Goal: Transaction & Acquisition: Book appointment/travel/reservation

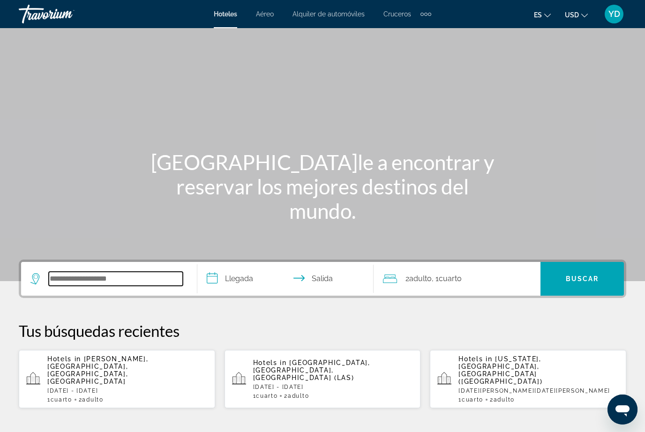
click at [84, 273] on input "Search widget" at bounding box center [116, 279] width 134 height 14
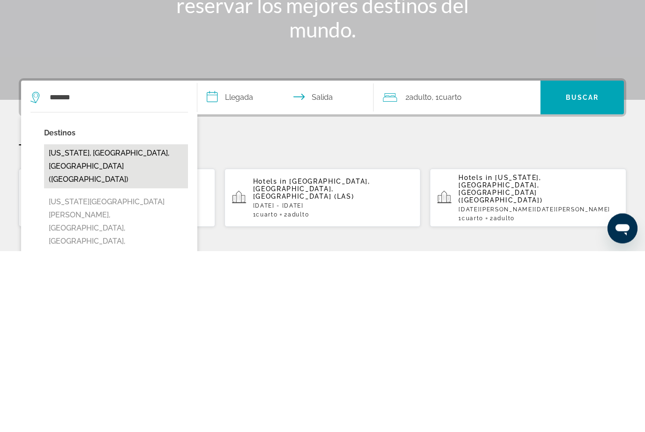
click at [148, 326] on button "New York, NY, United States (NYC)" at bounding box center [116, 348] width 144 height 44
type input "**********"
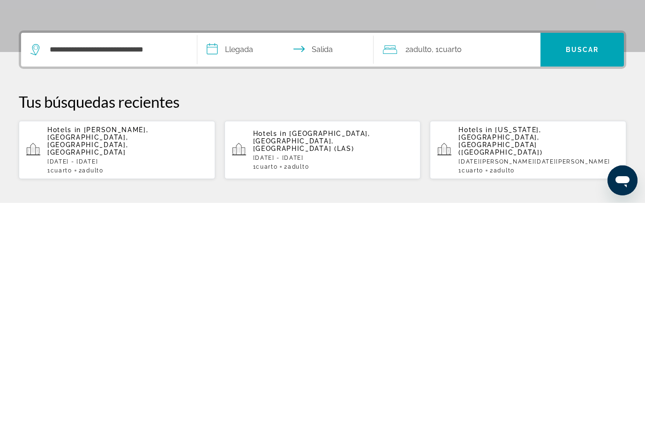
click at [238, 262] on input "**********" at bounding box center [287, 280] width 180 height 37
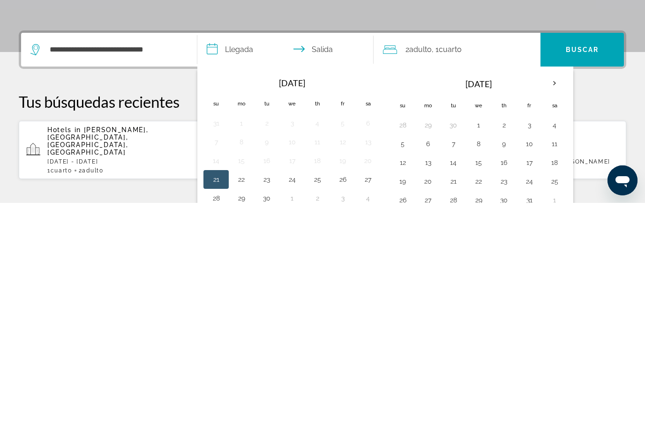
scroll to position [229, 0]
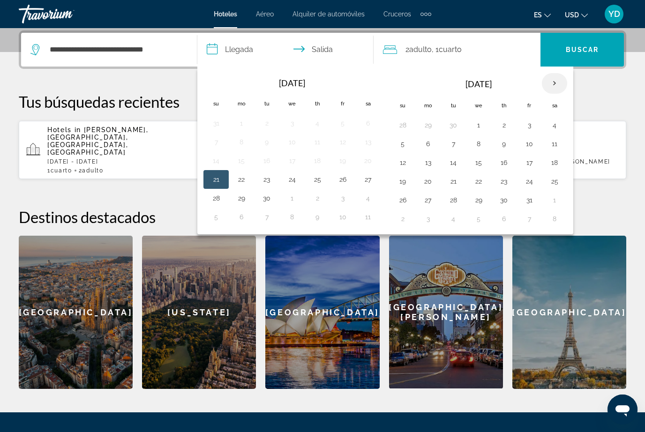
click at [554, 83] on th "Next month" at bounding box center [553, 83] width 25 height 21
click at [556, 79] on th "Next month" at bounding box center [553, 83] width 25 height 21
click at [550, 85] on th "Next month" at bounding box center [553, 83] width 25 height 21
click at [559, 82] on th "Next month" at bounding box center [553, 83] width 25 height 21
click at [505, 164] on button "12" at bounding box center [503, 162] width 15 height 13
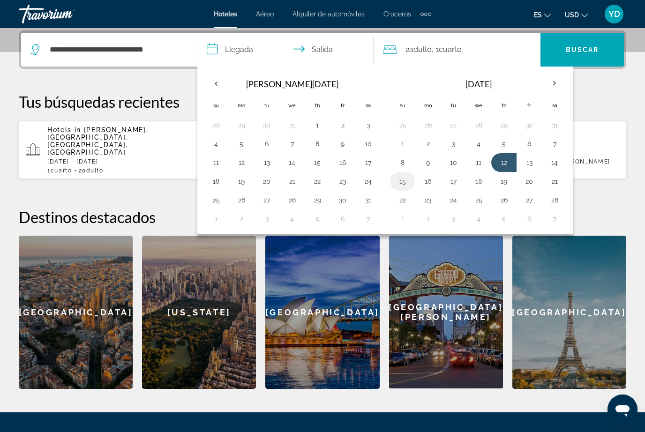
click at [407, 175] on button "15" at bounding box center [402, 181] width 15 height 13
type input "**********"
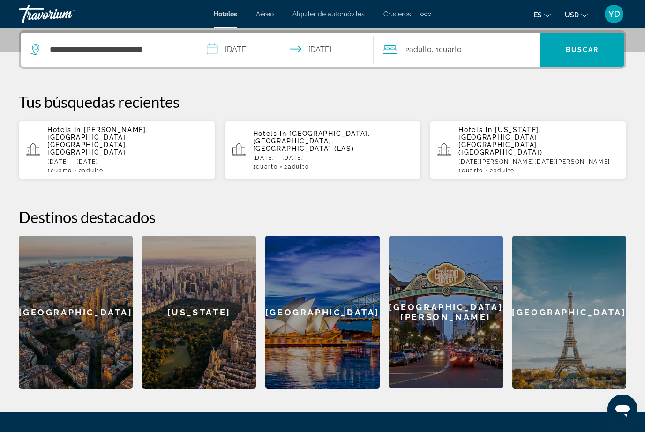
click at [491, 51] on div "2 Adulto Adulto , 1 Cuarto habitaciones" at bounding box center [461, 49] width 157 height 13
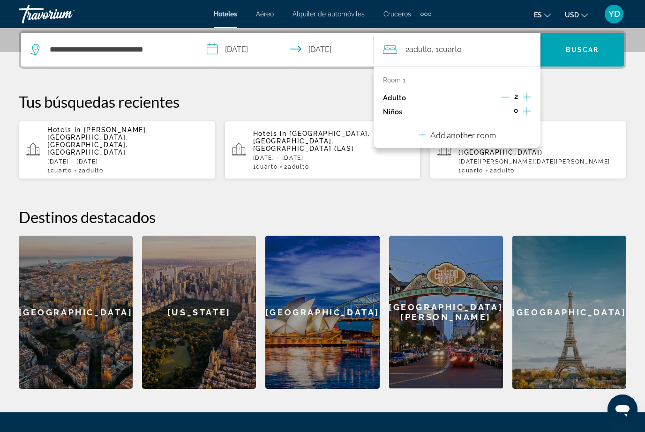
click at [505, 94] on icon "Decrement adults" at bounding box center [505, 97] width 8 height 8
click at [525, 110] on icon "Increment children" at bounding box center [526, 111] width 8 height 8
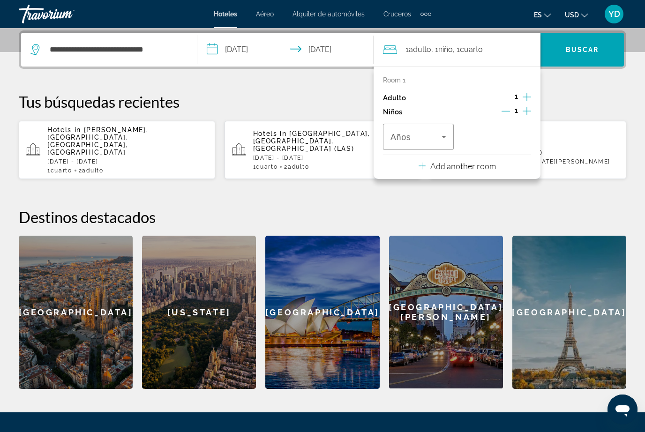
click at [526, 107] on icon "Increment children" at bounding box center [526, 111] width 8 height 8
click at [595, 53] on span "Buscar" at bounding box center [581, 49] width 33 height 7
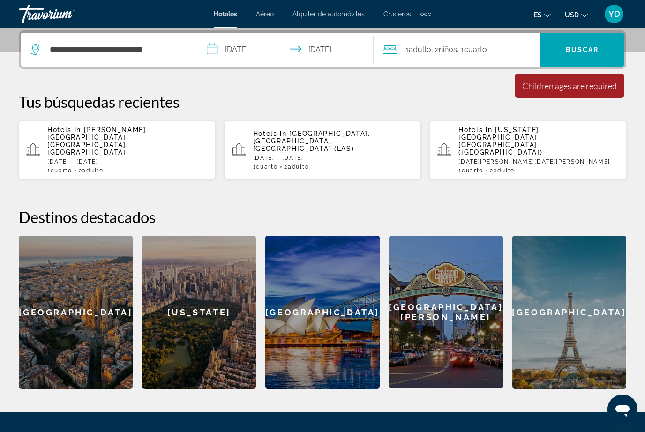
click at [487, 45] on span "Cuarto" at bounding box center [475, 49] width 23 height 9
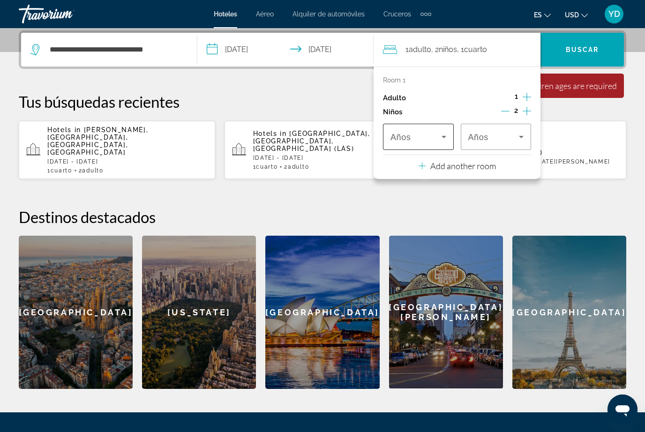
click at [438, 132] on span "Travelers: 1 adult, 2 children" at bounding box center [415, 136] width 51 height 11
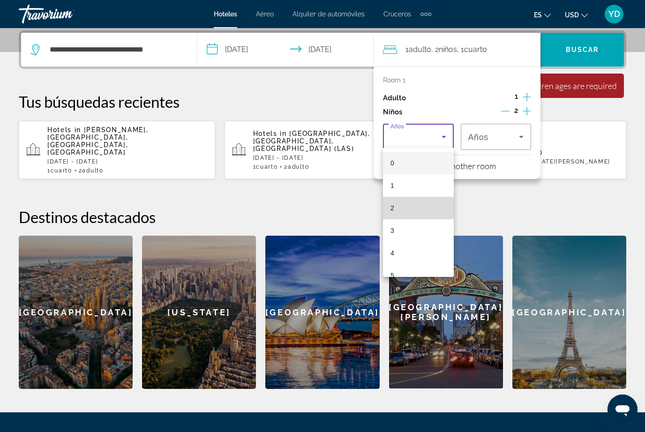
click at [400, 205] on mat-option "2" at bounding box center [418, 208] width 71 height 22
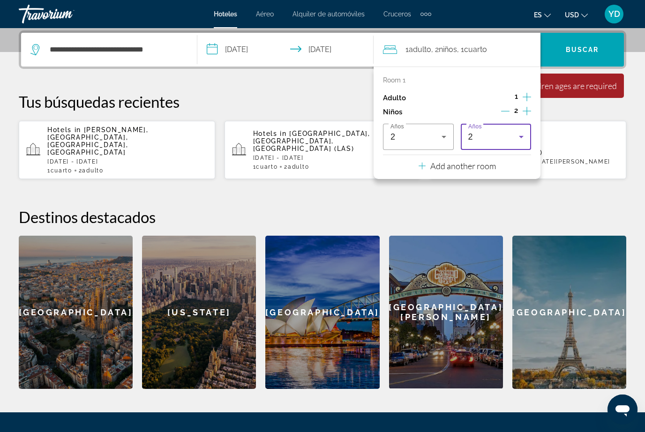
click at [519, 140] on icon "Travelers: 1 adult, 2 children" at bounding box center [520, 136] width 11 height 11
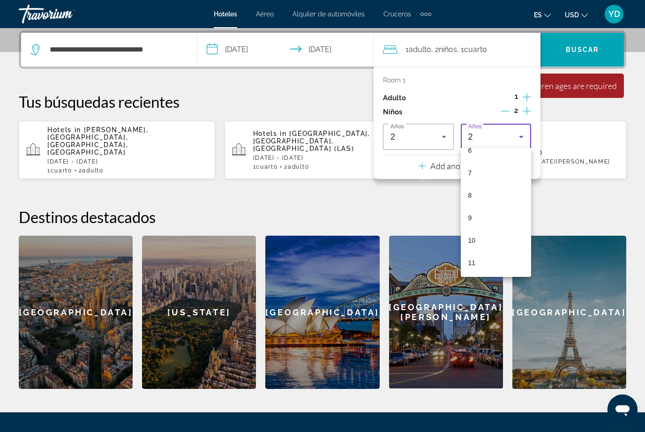
scroll to position [151, 0]
click at [483, 215] on mat-option "9" at bounding box center [495, 214] width 71 height 22
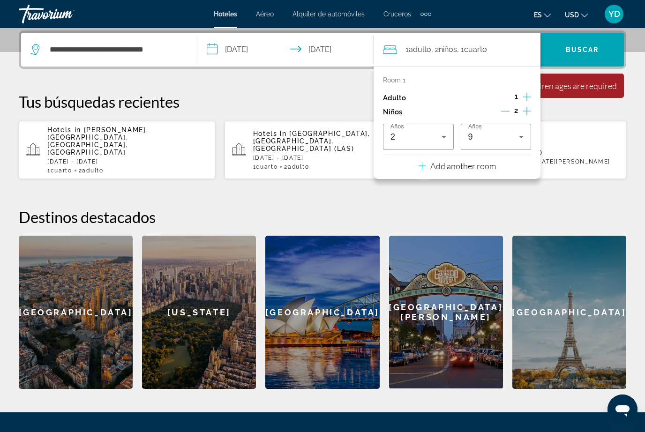
click at [588, 190] on div "**********" at bounding box center [322, 209] width 645 height 358
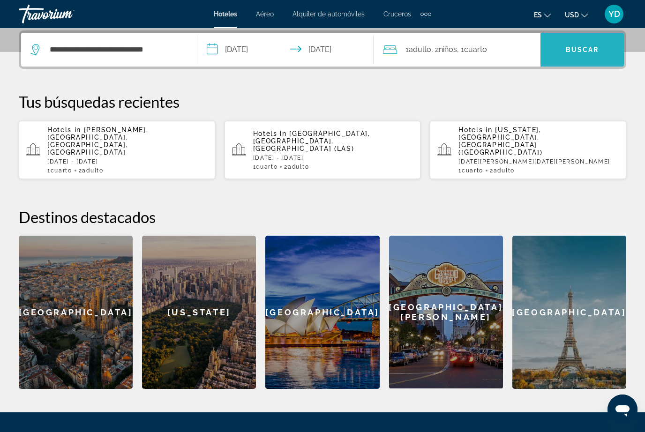
click at [593, 50] on span "Buscar" at bounding box center [581, 49] width 33 height 7
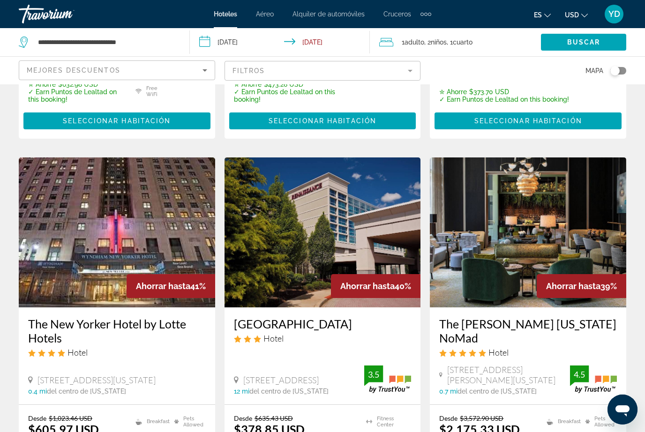
scroll to position [1075, 0]
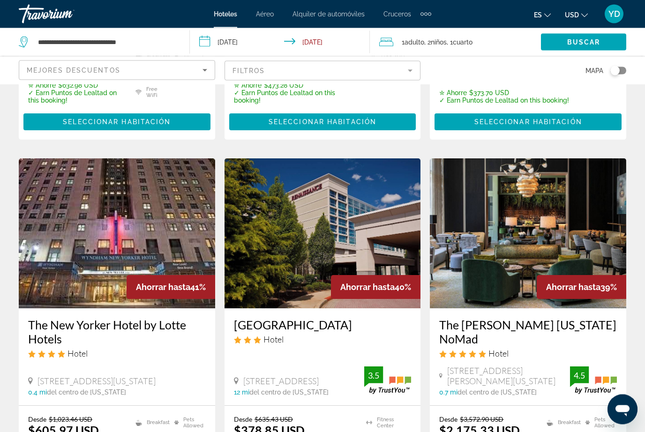
click at [81, 207] on img "Main content" at bounding box center [117, 234] width 196 height 150
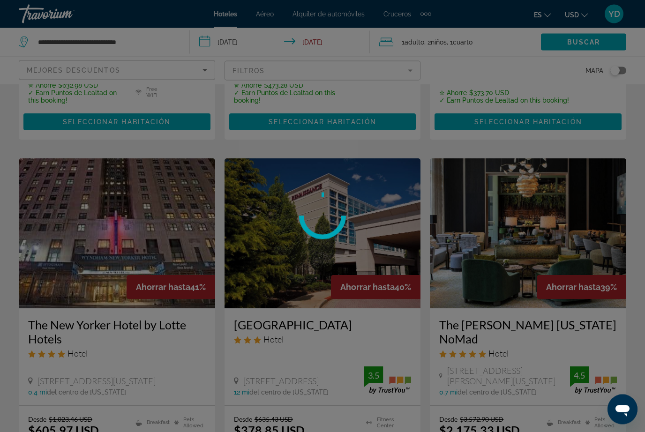
scroll to position [1075, 0]
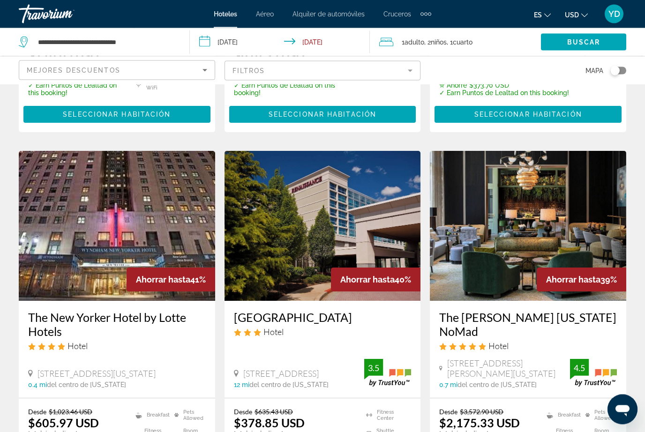
scroll to position [1083, 0]
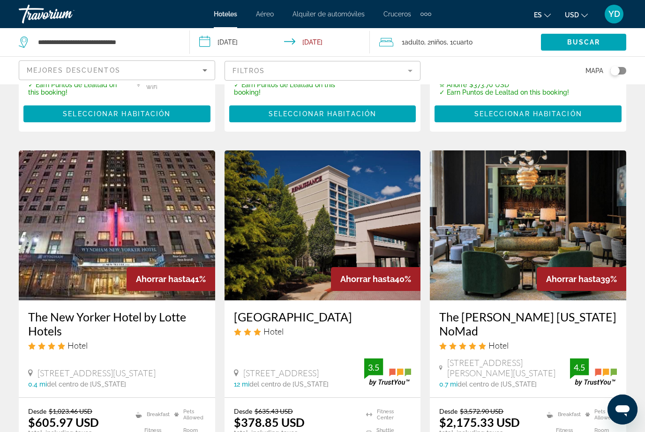
click at [193, 150] on img "Main content" at bounding box center [117, 225] width 196 height 150
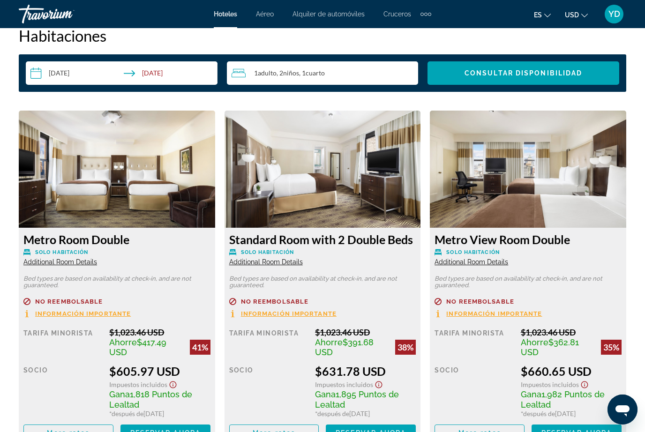
scroll to position [1379, 0]
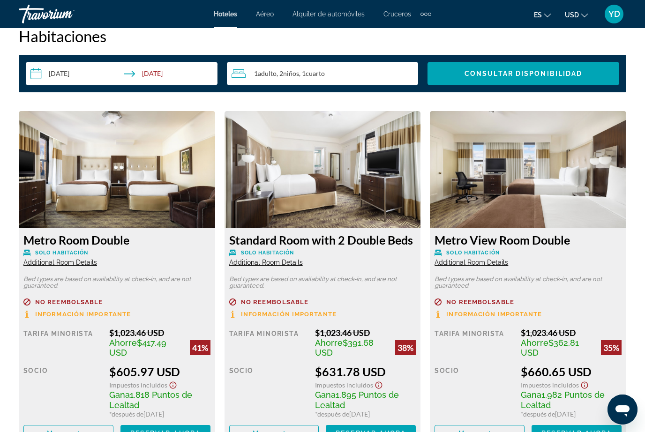
click at [153, 184] on img "Main content" at bounding box center [117, 169] width 196 height 117
click at [162, 198] on img "Main content" at bounding box center [117, 169] width 196 height 117
click at [181, 426] on span "Main content" at bounding box center [165, 433] width 90 height 22
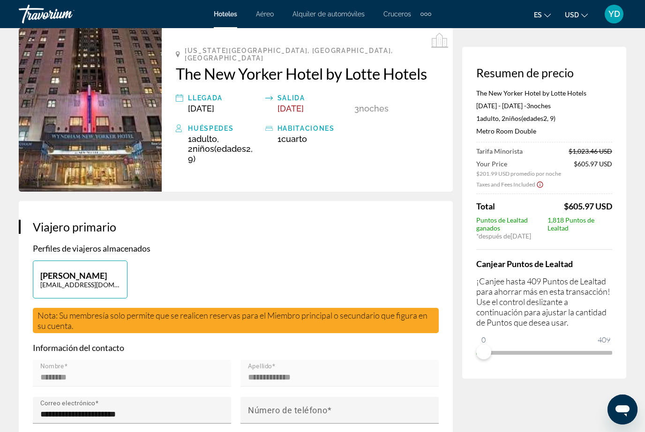
scroll to position [43, 0]
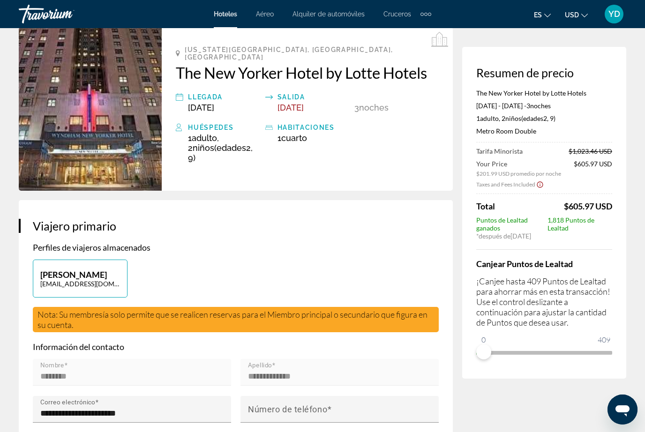
click at [116, 112] on img "Main content" at bounding box center [90, 108] width 143 height 163
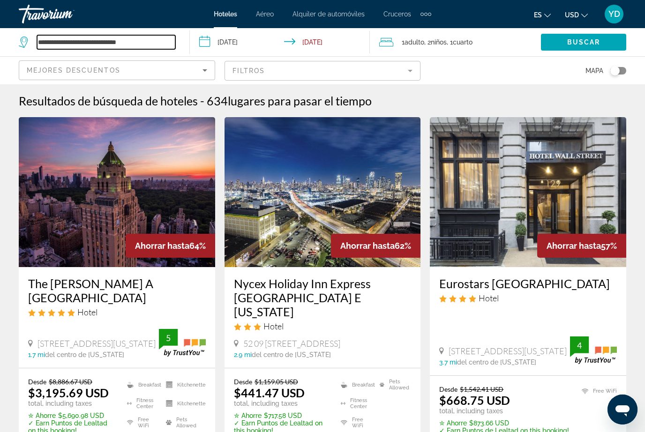
click at [164, 44] on input "**********" at bounding box center [106, 42] width 138 height 14
type input "***"
type input "**********"
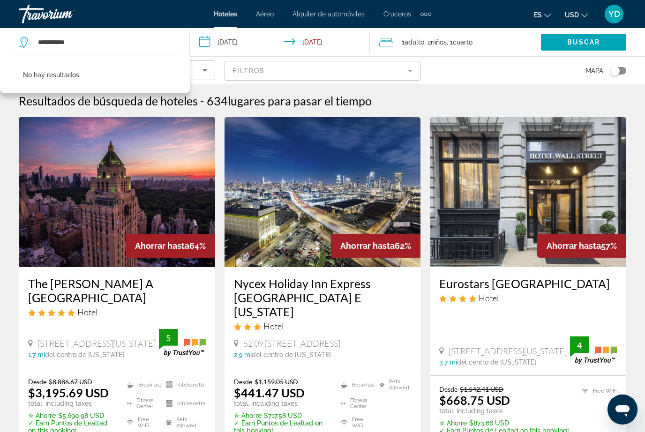
click at [264, 37] on input "**********" at bounding box center [282, 43] width 184 height 31
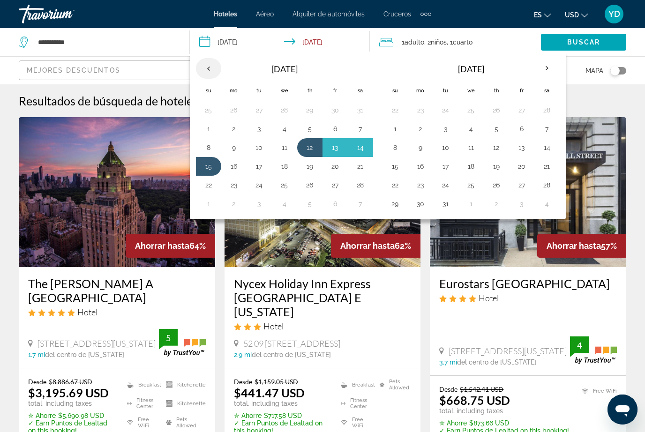
click at [215, 67] on th "Previous month" at bounding box center [208, 68] width 25 height 21
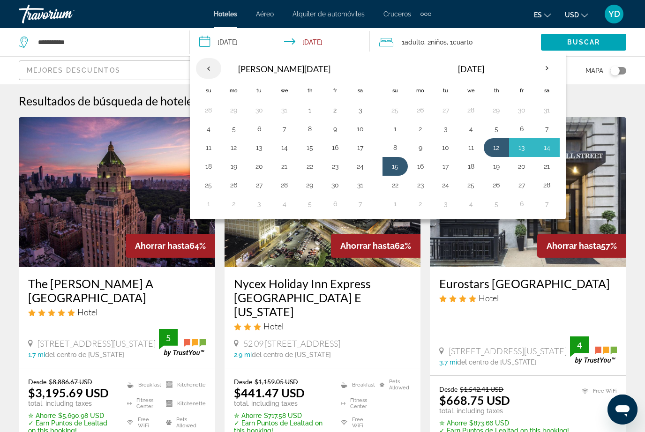
click at [210, 70] on th "Previous month" at bounding box center [208, 68] width 25 height 21
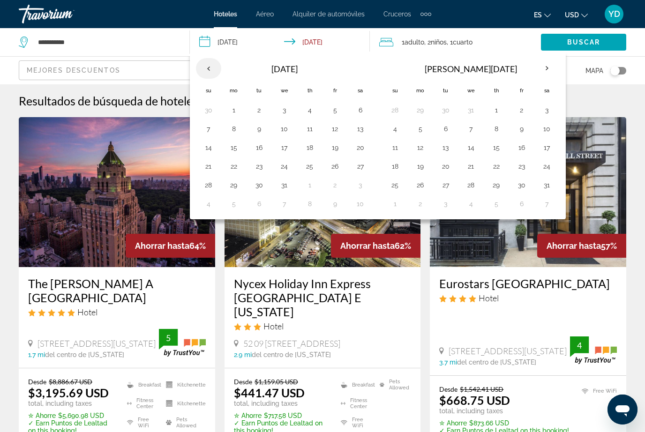
click at [212, 65] on th "Previous month" at bounding box center [208, 68] width 25 height 21
click at [218, 68] on th "Previous month" at bounding box center [208, 68] width 25 height 21
click at [138, 204] on img "Main content" at bounding box center [117, 192] width 196 height 150
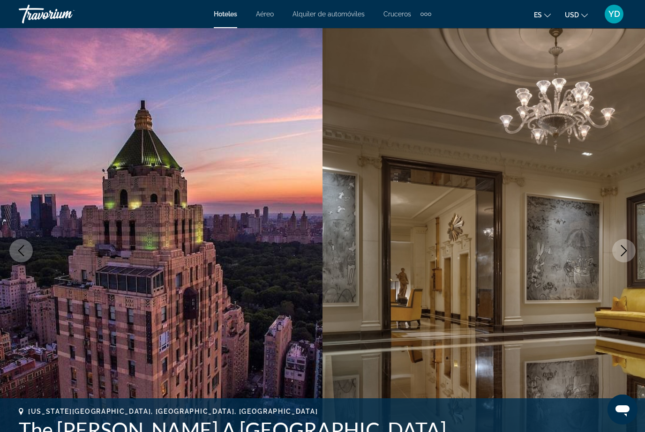
click at [29, 256] on button "Previous image" at bounding box center [20, 250] width 23 height 23
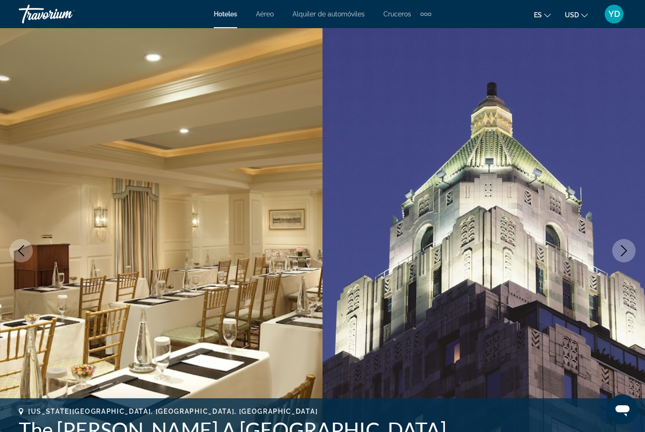
click at [27, 250] on button "Previous image" at bounding box center [20, 250] width 23 height 23
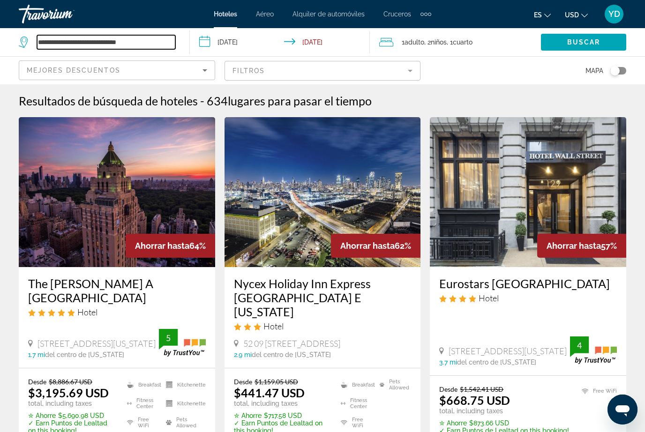
click at [163, 46] on input "**********" at bounding box center [106, 42] width 138 height 14
type input "***"
type input "*"
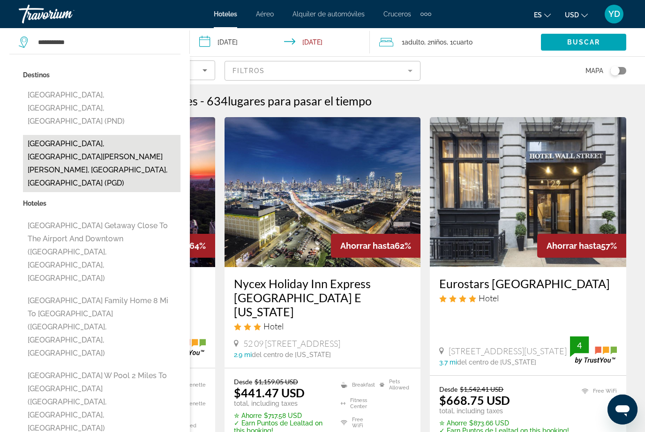
click at [142, 135] on button "[GEOGRAPHIC_DATA], [GEOGRAPHIC_DATA][PERSON_NAME][PERSON_NAME], [GEOGRAPHIC_DAT…" at bounding box center [101, 163] width 157 height 57
type input "**********"
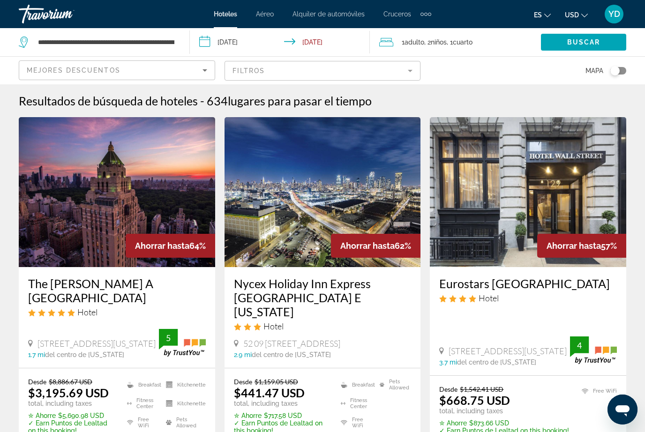
click at [250, 36] on input "**********" at bounding box center [282, 43] width 184 height 31
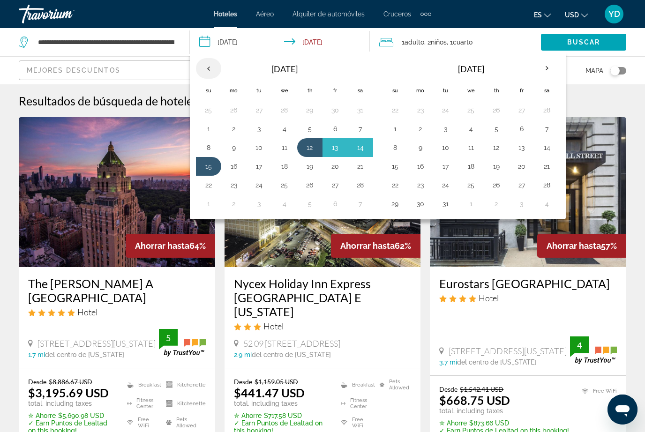
click at [208, 63] on th "Previous month" at bounding box center [208, 68] width 25 height 21
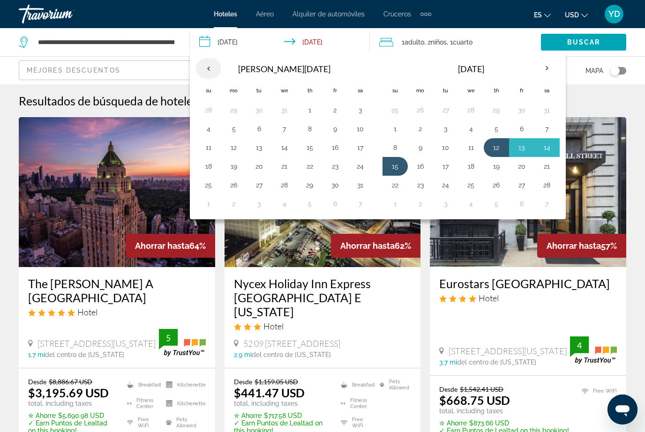
click at [206, 70] on th "Previous month" at bounding box center [208, 68] width 25 height 21
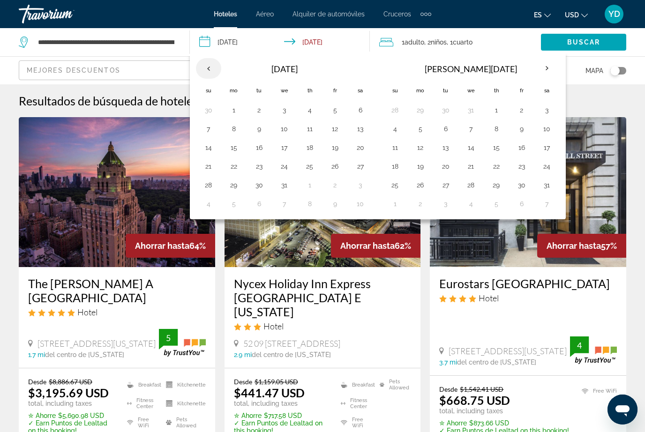
click at [209, 67] on th "Previous month" at bounding box center [208, 68] width 25 height 21
click at [211, 66] on th "Previous month" at bounding box center [208, 68] width 25 height 21
click at [358, 111] on button "4" at bounding box center [360, 110] width 15 height 13
click at [209, 112] on button "28" at bounding box center [208, 110] width 15 height 13
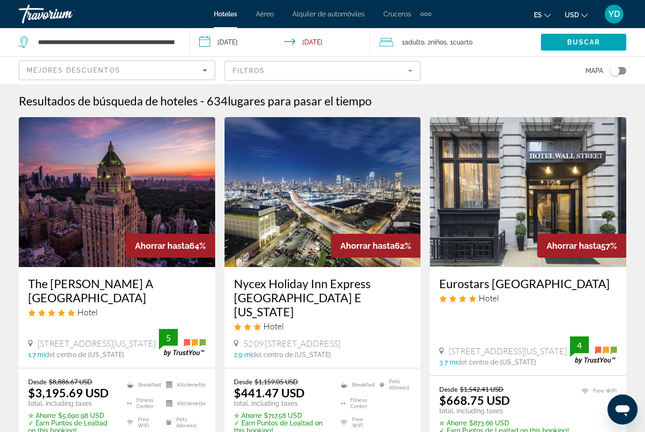
click at [250, 49] on input "**********" at bounding box center [282, 43] width 184 height 31
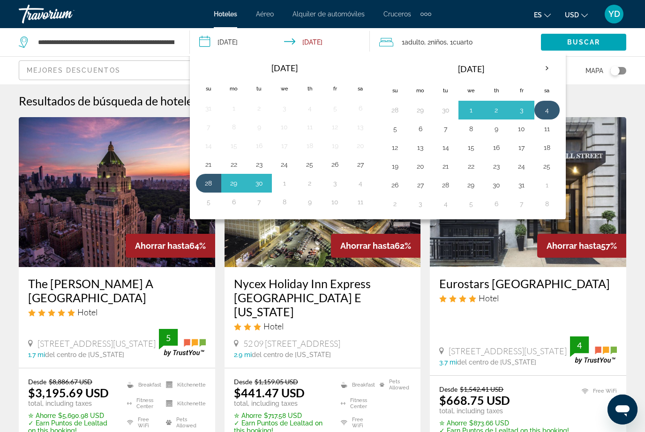
click at [542, 116] on button "4" at bounding box center [546, 110] width 15 height 13
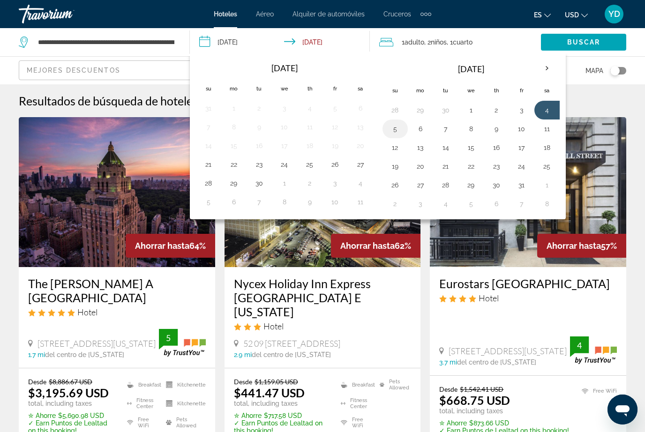
click at [396, 131] on button "5" at bounding box center [394, 128] width 15 height 13
type input "**********"
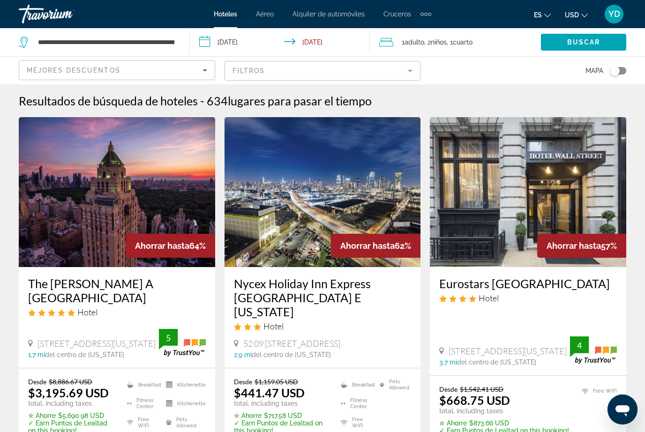
click at [494, 37] on div "1 Adulto Adulto , 2 Niño Niños , 1 Cuarto habitaciones" at bounding box center [460, 42] width 162 height 13
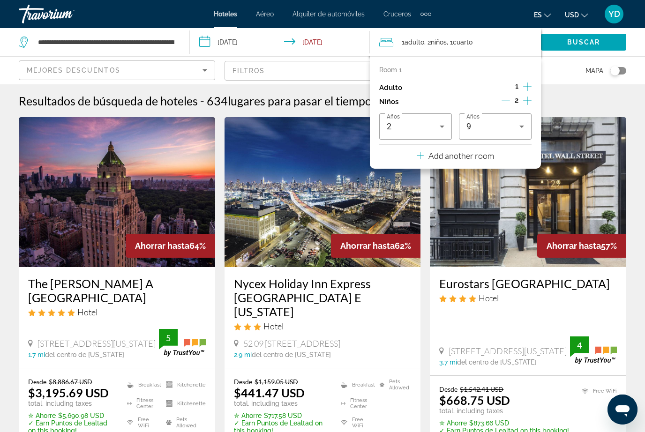
click at [523, 87] on icon "Increment adults" at bounding box center [527, 86] width 8 height 11
click at [524, 103] on icon "Increment children" at bounding box center [527, 100] width 8 height 11
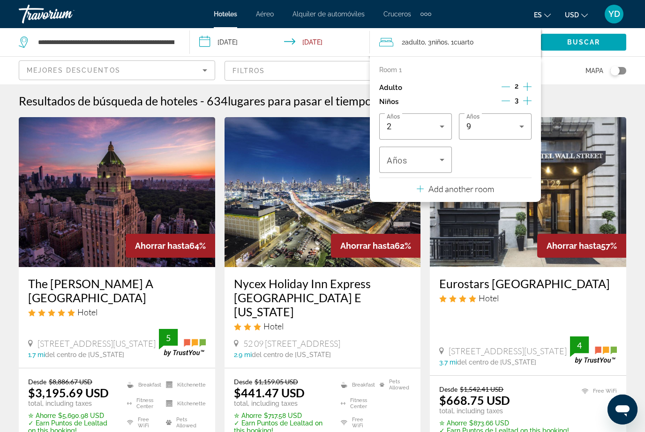
click at [503, 100] on icon "Decrement children" at bounding box center [505, 100] width 8 height 8
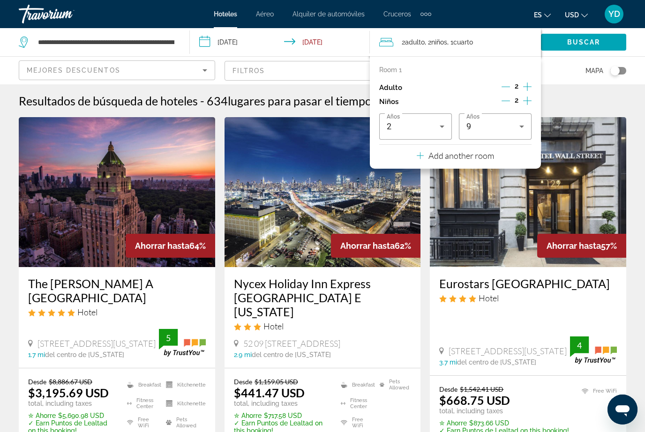
click at [503, 101] on icon "Decrement children" at bounding box center [505, 100] width 8 height 8
click at [502, 99] on icon "Decrement children" at bounding box center [506, 100] width 8 height 8
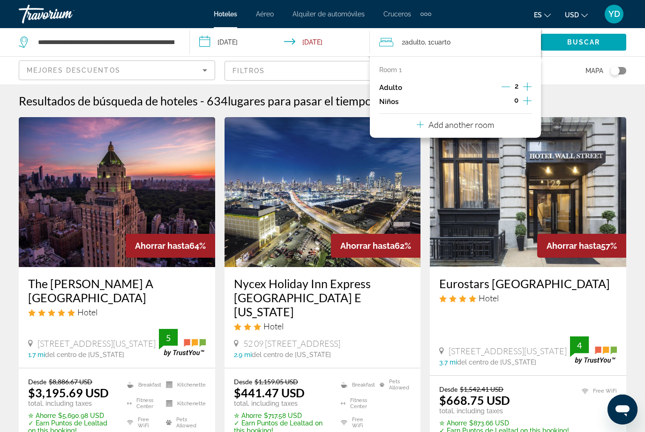
click at [247, 42] on input "**********" at bounding box center [282, 43] width 184 height 31
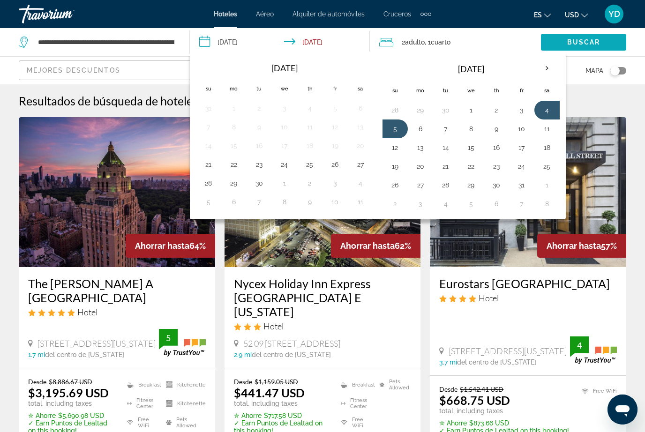
click at [598, 48] on span "Search widget" at bounding box center [583, 42] width 85 height 22
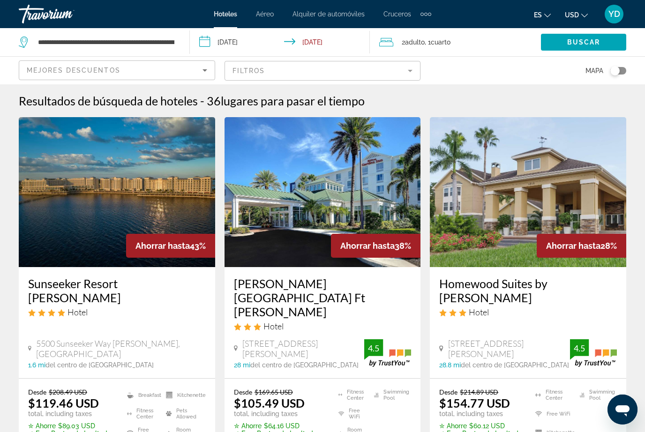
click at [162, 146] on img "Main content" at bounding box center [117, 192] width 196 height 150
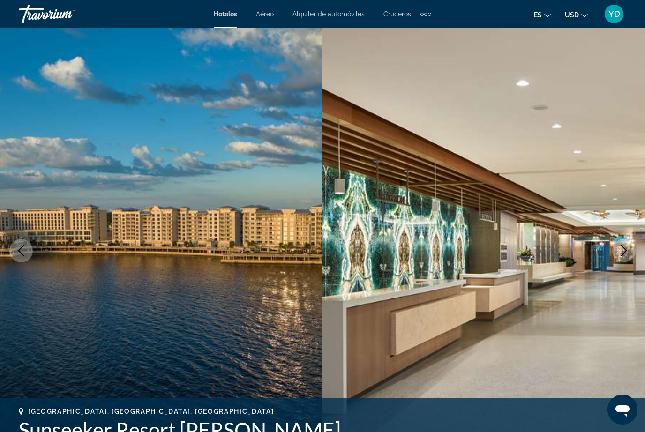
click at [589, 158] on img "Main content" at bounding box center [483, 250] width 322 height 445
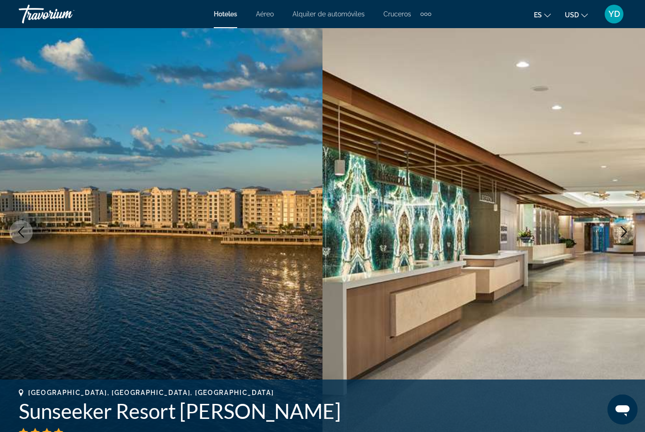
scroll to position [22, 0]
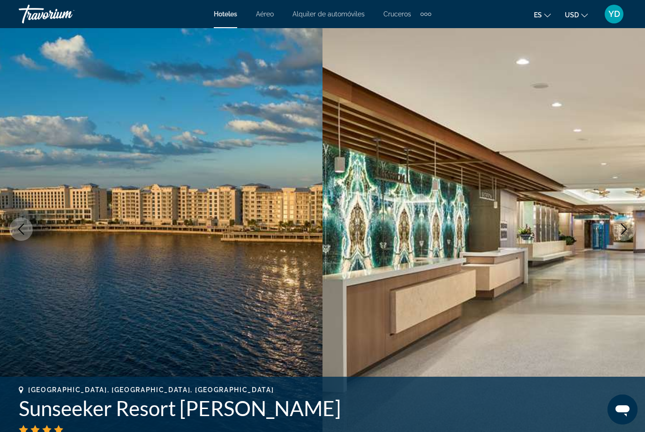
click at [536, 171] on img "Main content" at bounding box center [483, 229] width 322 height 445
click at [538, 167] on img "Main content" at bounding box center [483, 229] width 322 height 445
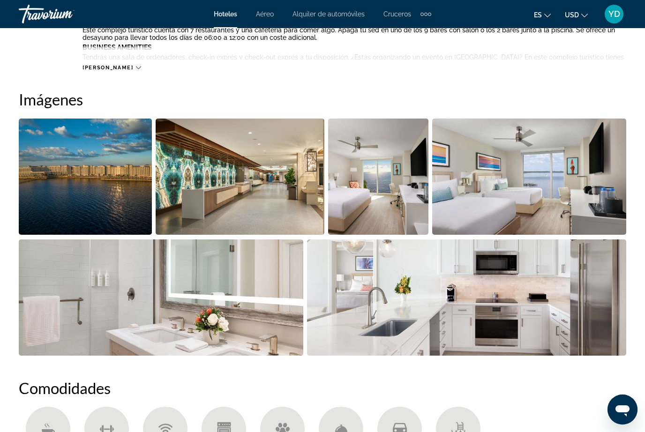
scroll to position [587, 0]
click at [96, 152] on img "Open full-screen image slider" at bounding box center [85, 177] width 133 height 116
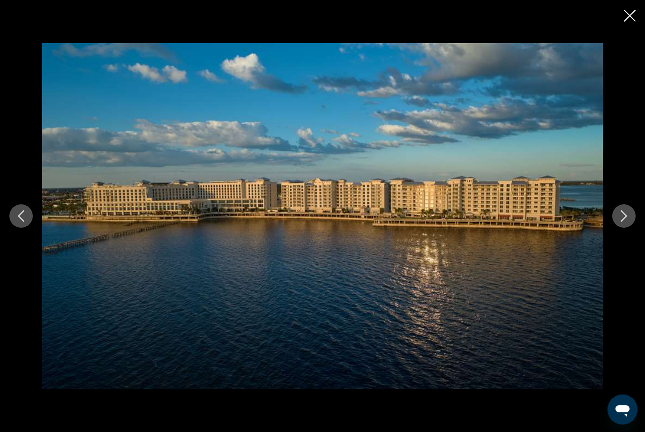
scroll to position [656, 0]
click at [633, 226] on button "Next image" at bounding box center [623, 215] width 23 height 23
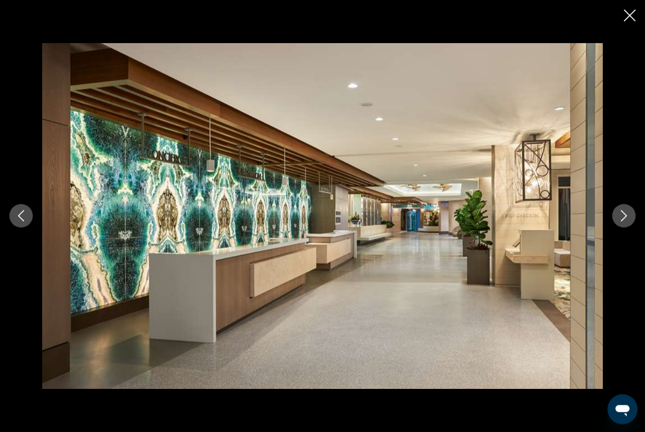
click at [633, 222] on div "prev next" at bounding box center [322, 216] width 645 height 346
click at [623, 215] on div "prev next" at bounding box center [322, 216] width 645 height 346
click at [628, 222] on button "Next image" at bounding box center [623, 215] width 23 height 23
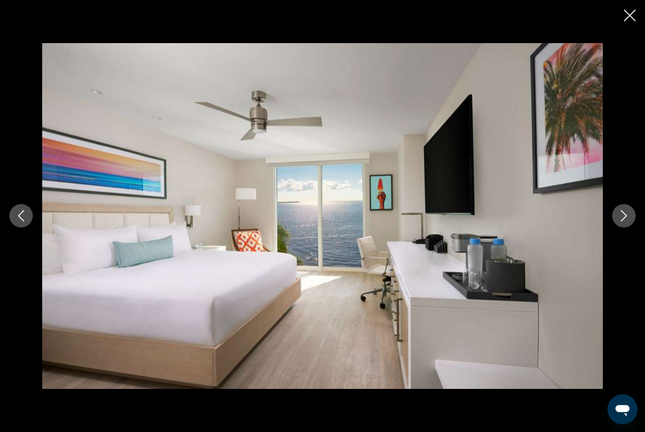
click at [623, 221] on button "Next image" at bounding box center [623, 215] width 23 height 23
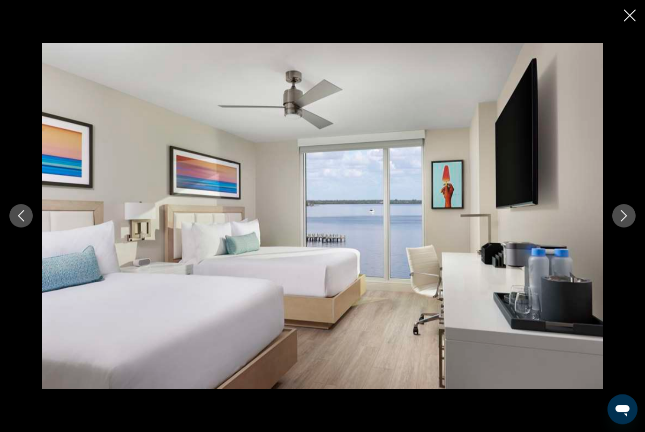
click at [618, 222] on icon "Next image" at bounding box center [623, 215] width 11 height 11
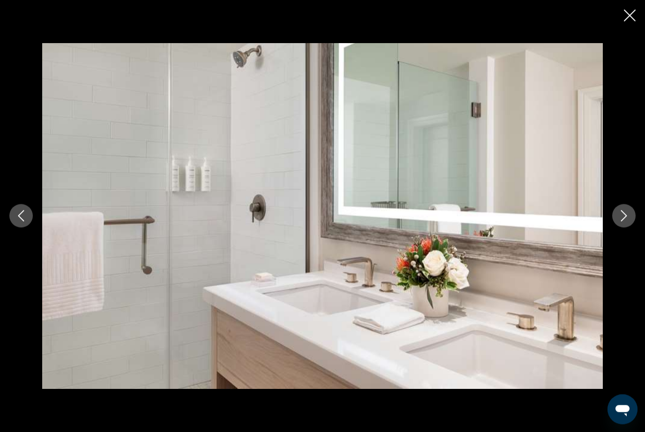
click at [621, 222] on button "Next image" at bounding box center [623, 215] width 23 height 23
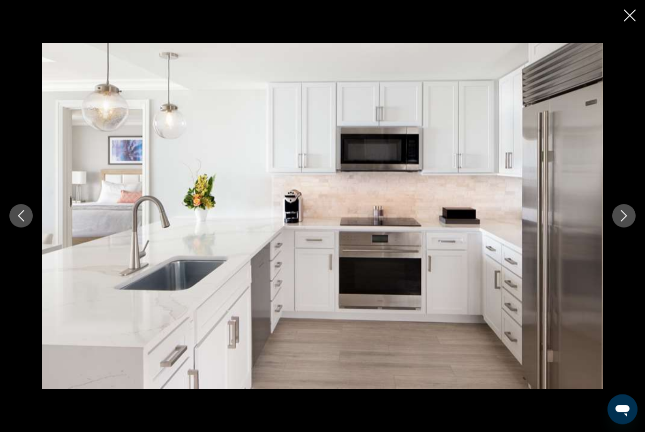
click at [617, 215] on div "prev next" at bounding box center [322, 216] width 645 height 346
click at [619, 222] on button "Next image" at bounding box center [623, 215] width 23 height 23
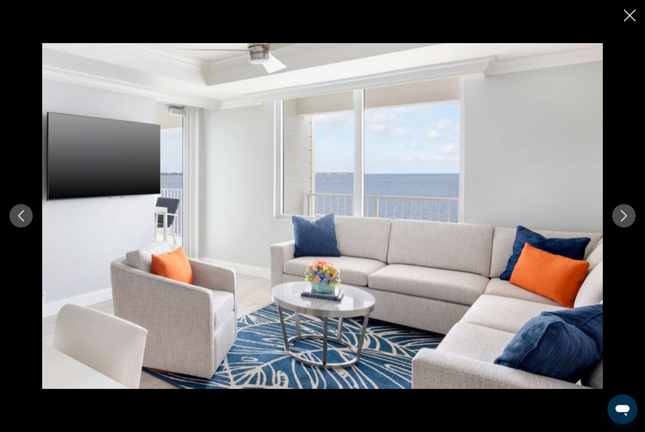
click at [622, 221] on button "Next image" at bounding box center [623, 215] width 23 height 23
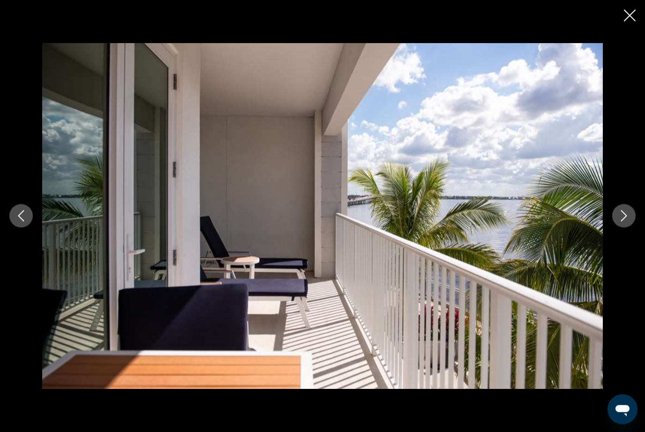
click at [622, 225] on button "Next image" at bounding box center [623, 215] width 23 height 23
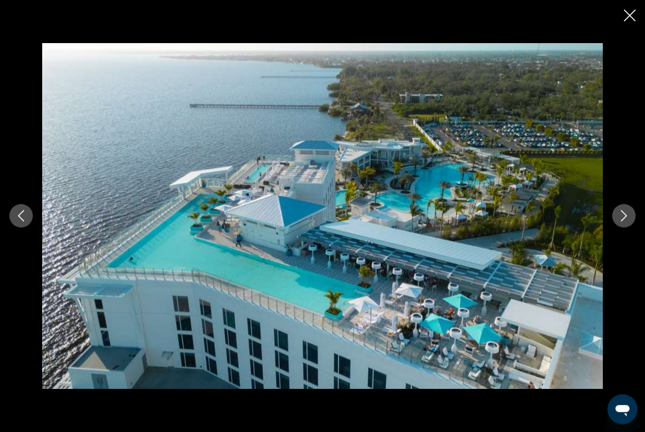
click at [620, 222] on icon "Next image" at bounding box center [623, 215] width 11 height 11
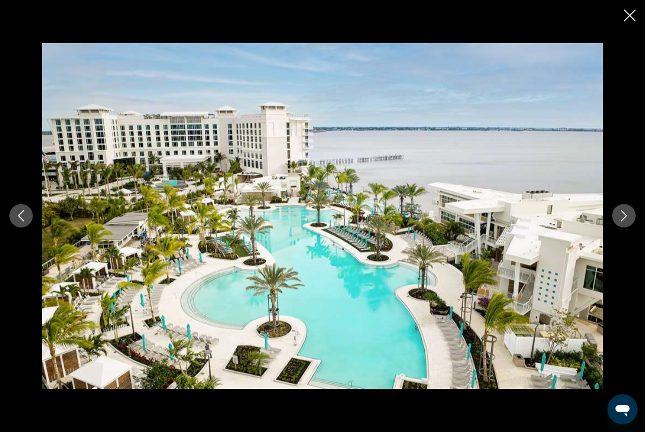
click at [622, 222] on icon "Next image" at bounding box center [623, 215] width 11 height 11
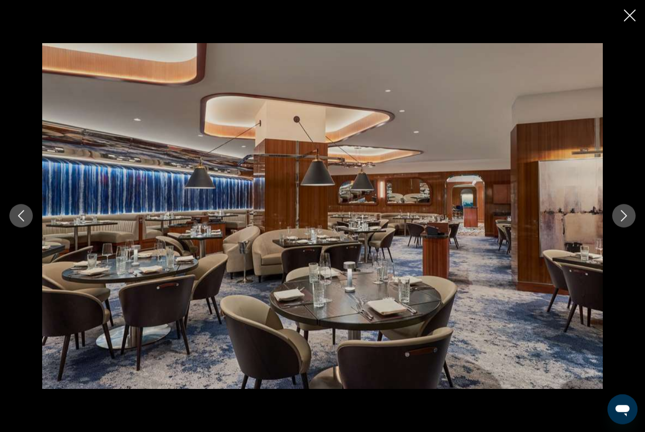
click at [621, 222] on button "Next image" at bounding box center [623, 215] width 23 height 23
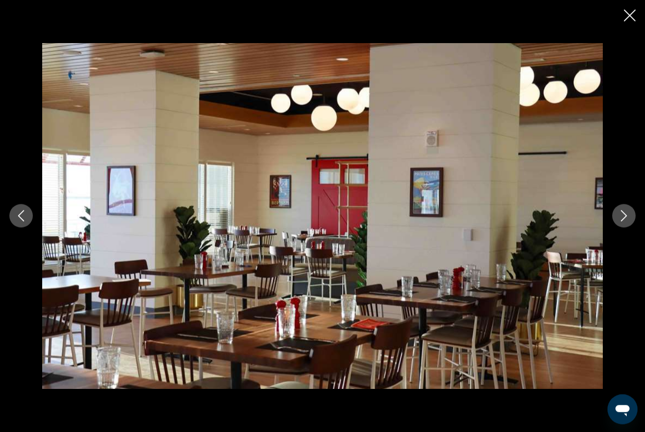
click at [619, 225] on button "Next image" at bounding box center [623, 215] width 23 height 23
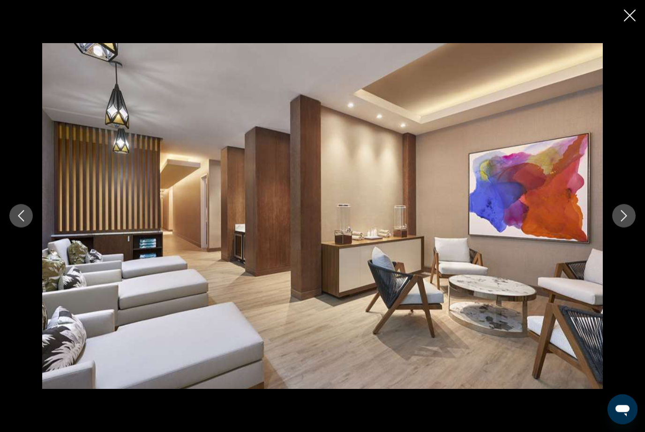
click at [629, 222] on button "Next image" at bounding box center [623, 215] width 23 height 23
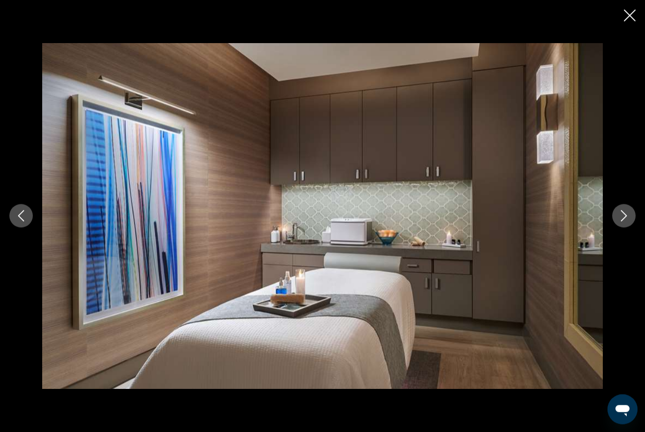
click at [625, 224] on button "Next image" at bounding box center [623, 215] width 23 height 23
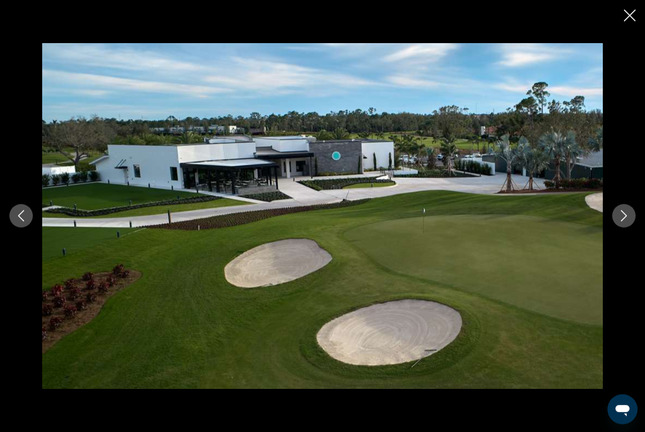
click at [619, 220] on button "Next image" at bounding box center [623, 215] width 23 height 23
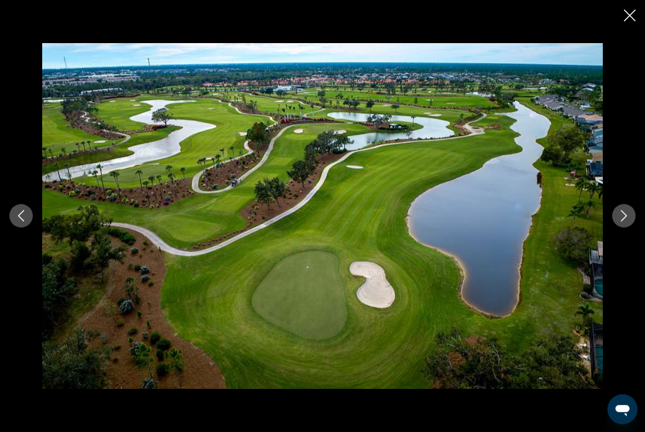
click at [635, 45] on div "prev next" at bounding box center [322, 216] width 645 height 432
click at [629, 17] on icon "Close slideshow" at bounding box center [629, 16] width 12 height 12
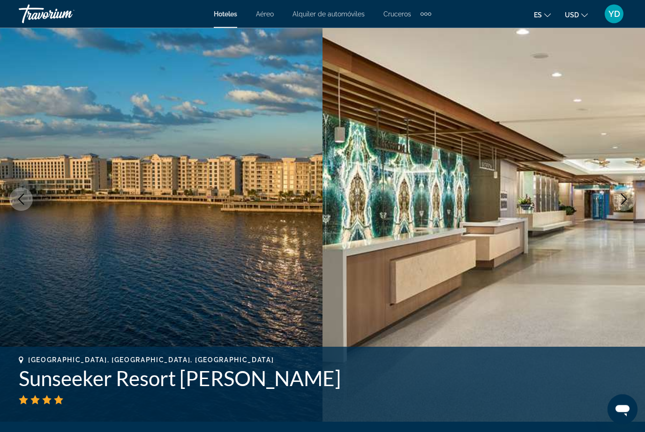
scroll to position [0, 0]
